Goal: Task Accomplishment & Management: Manage account settings

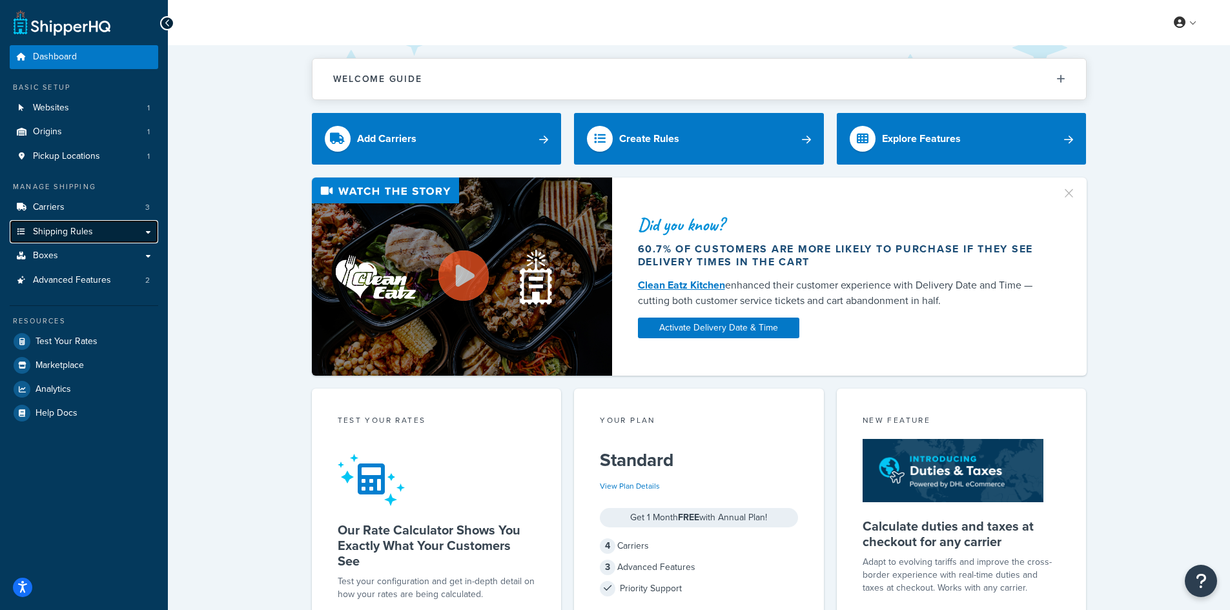
click at [123, 225] on link "Shipping Rules" at bounding box center [84, 232] width 148 height 24
click at [146, 236] on link "Shipping Rules" at bounding box center [84, 232] width 148 height 24
click at [145, 232] on link "Shipping Rules" at bounding box center [84, 232] width 148 height 24
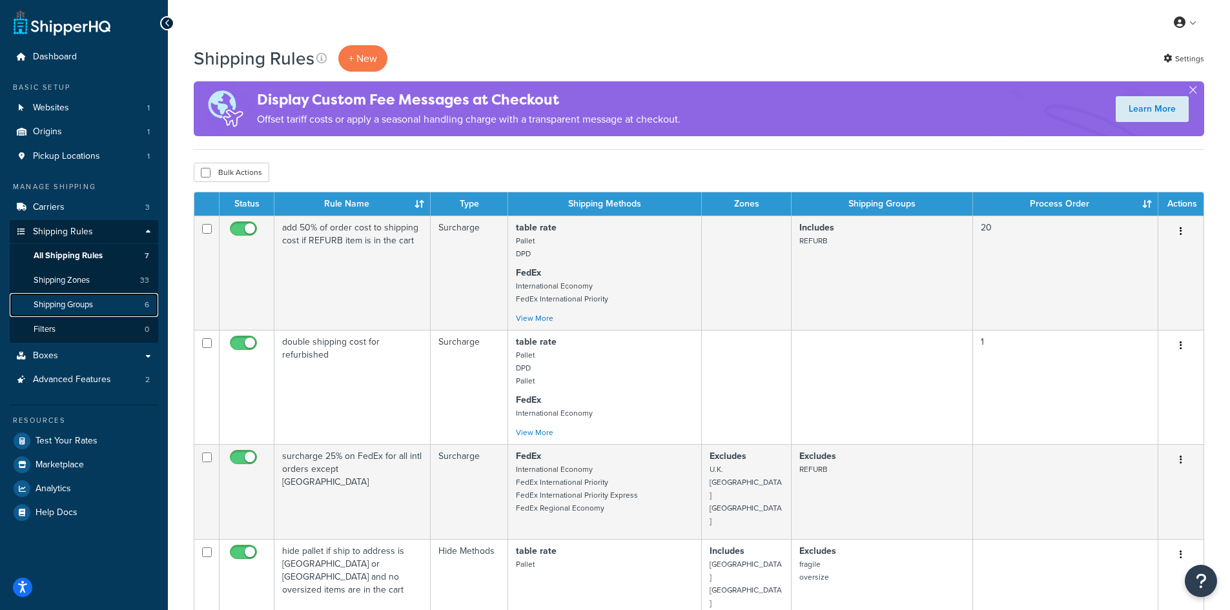
click at [90, 298] on link "Shipping Groups 6" at bounding box center [84, 305] width 148 height 24
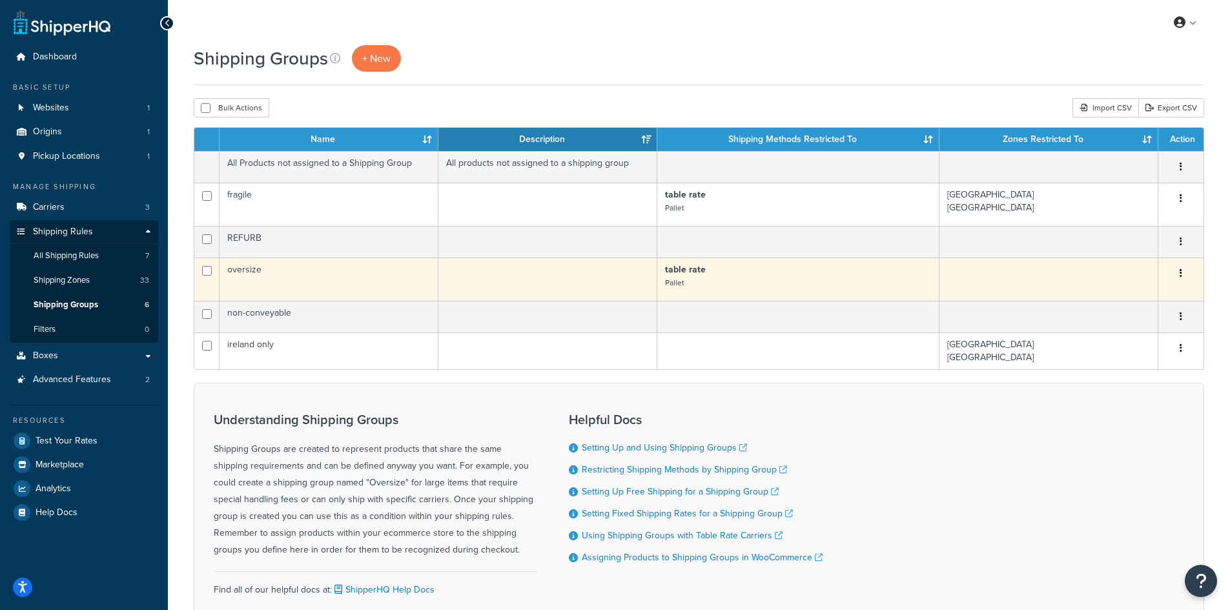
click at [237, 270] on td "oversize" at bounding box center [328, 279] width 219 height 43
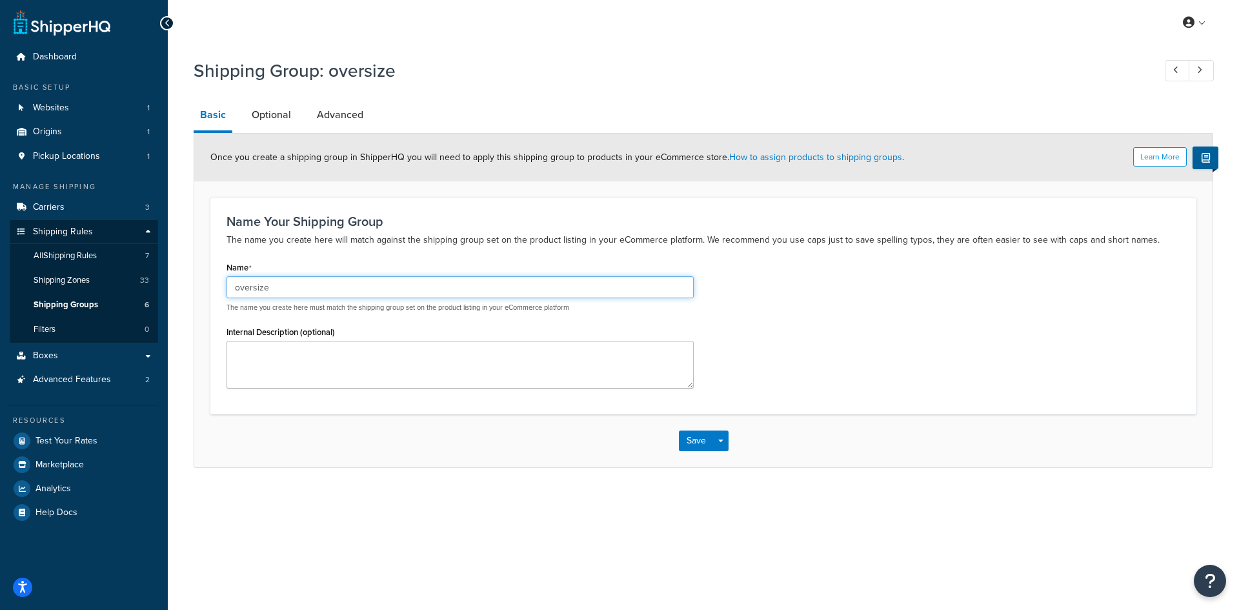
drag, startPoint x: 270, startPoint y: 285, endPoint x: 234, endPoint y: 294, distance: 36.5
click at [234, 294] on input "oversize" at bounding box center [460, 287] width 467 height 22
